Goal: Information Seeking & Learning: Learn about a topic

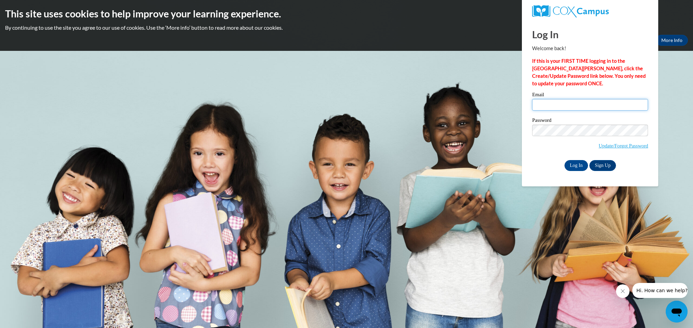
type input "[PERSON_NAME][EMAIL_ADDRESS][DOMAIN_NAME]"
click at [583, 164] on input "Log In" at bounding box center [577, 165] width 24 height 11
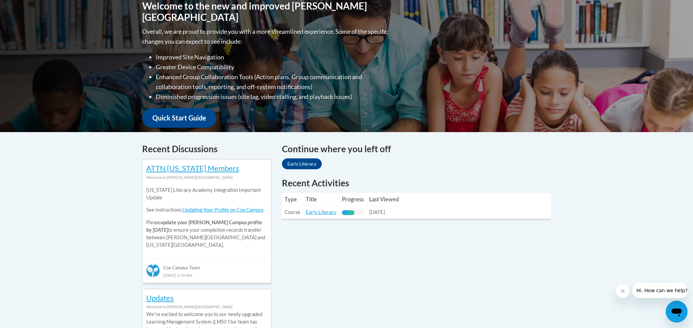
scroll to position [163, 0]
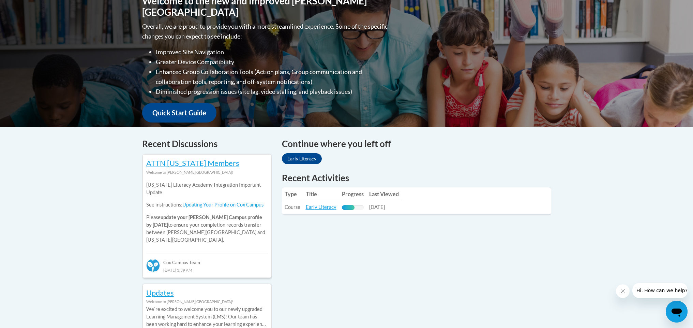
click at [309, 161] on link "Early Literacy" at bounding box center [302, 158] width 40 height 11
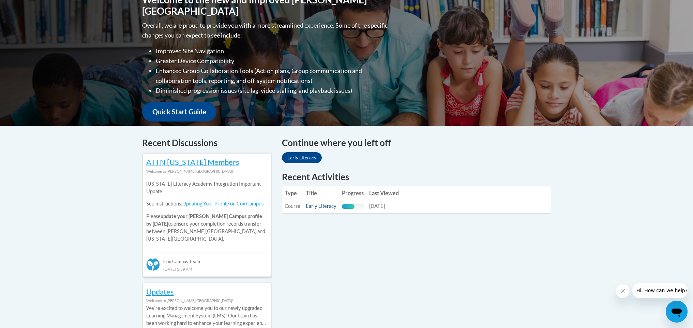
click at [329, 206] on link "Early Literacy" at bounding box center [321, 206] width 31 height 6
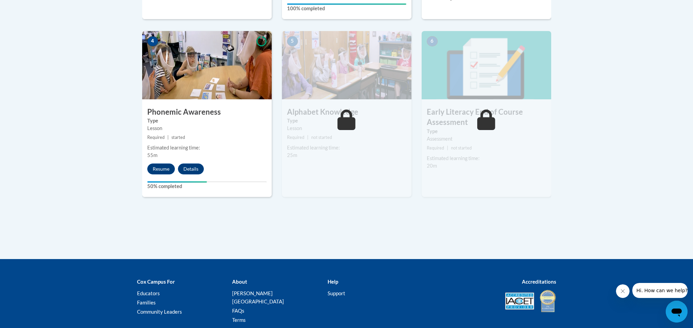
scroll to position [387, 0]
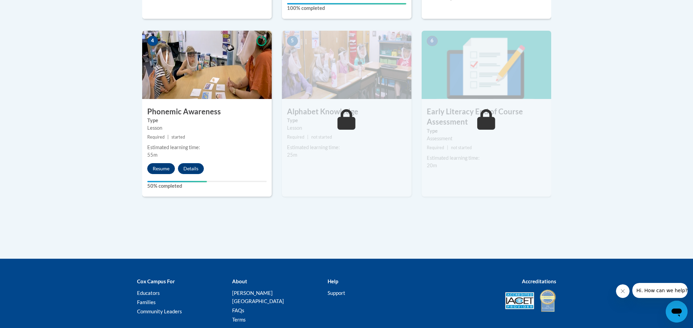
click at [158, 172] on button "Resume" at bounding box center [161, 168] width 28 height 11
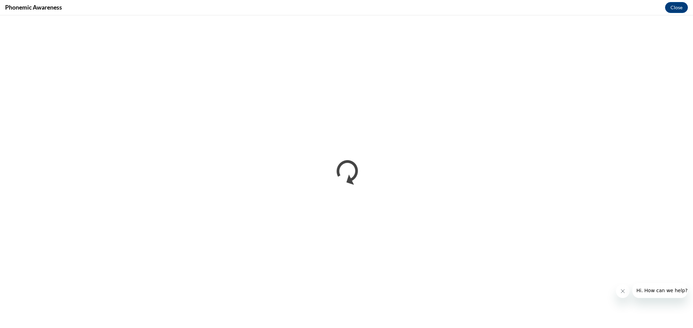
scroll to position [0, 0]
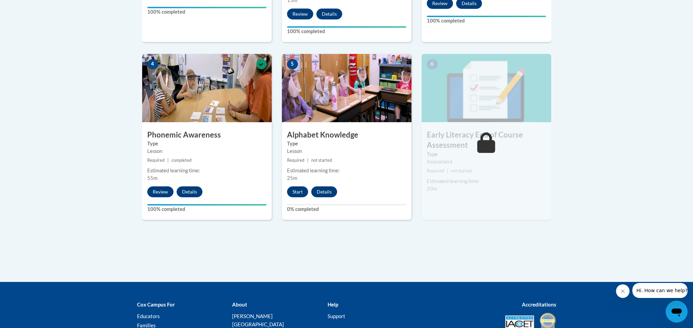
scroll to position [365, 0]
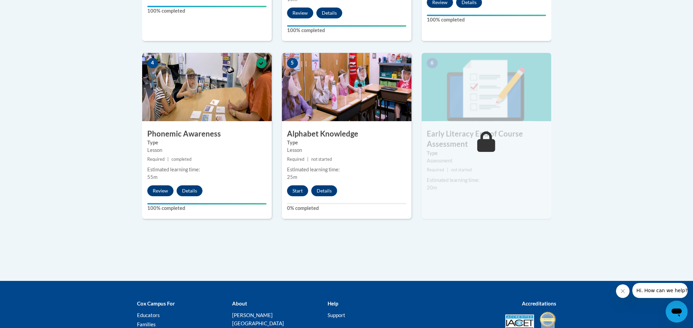
click at [302, 192] on button "Start" at bounding box center [297, 190] width 21 height 11
